Goal: Check status: Check status

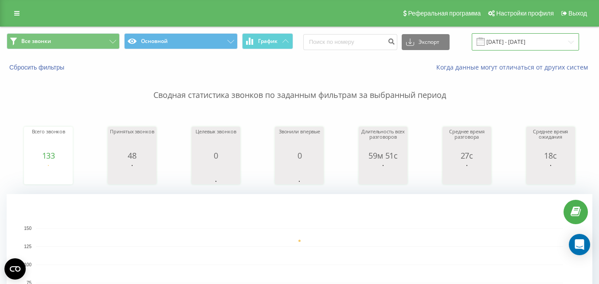
drag, startPoint x: 530, startPoint y: 49, endPoint x: 521, endPoint y: 49, distance: 9.3
click at [530, 49] on input "[DATE] - [DATE]" at bounding box center [525, 41] width 107 height 17
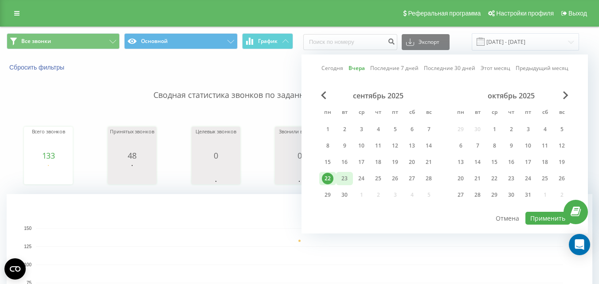
click at [348, 179] on div "23" at bounding box center [345, 179] width 12 height 12
click at [538, 221] on button "Применить" at bounding box center [547, 218] width 45 height 13
type input "[DATE] - [DATE]"
